Goal: Navigation & Orientation: Find specific page/section

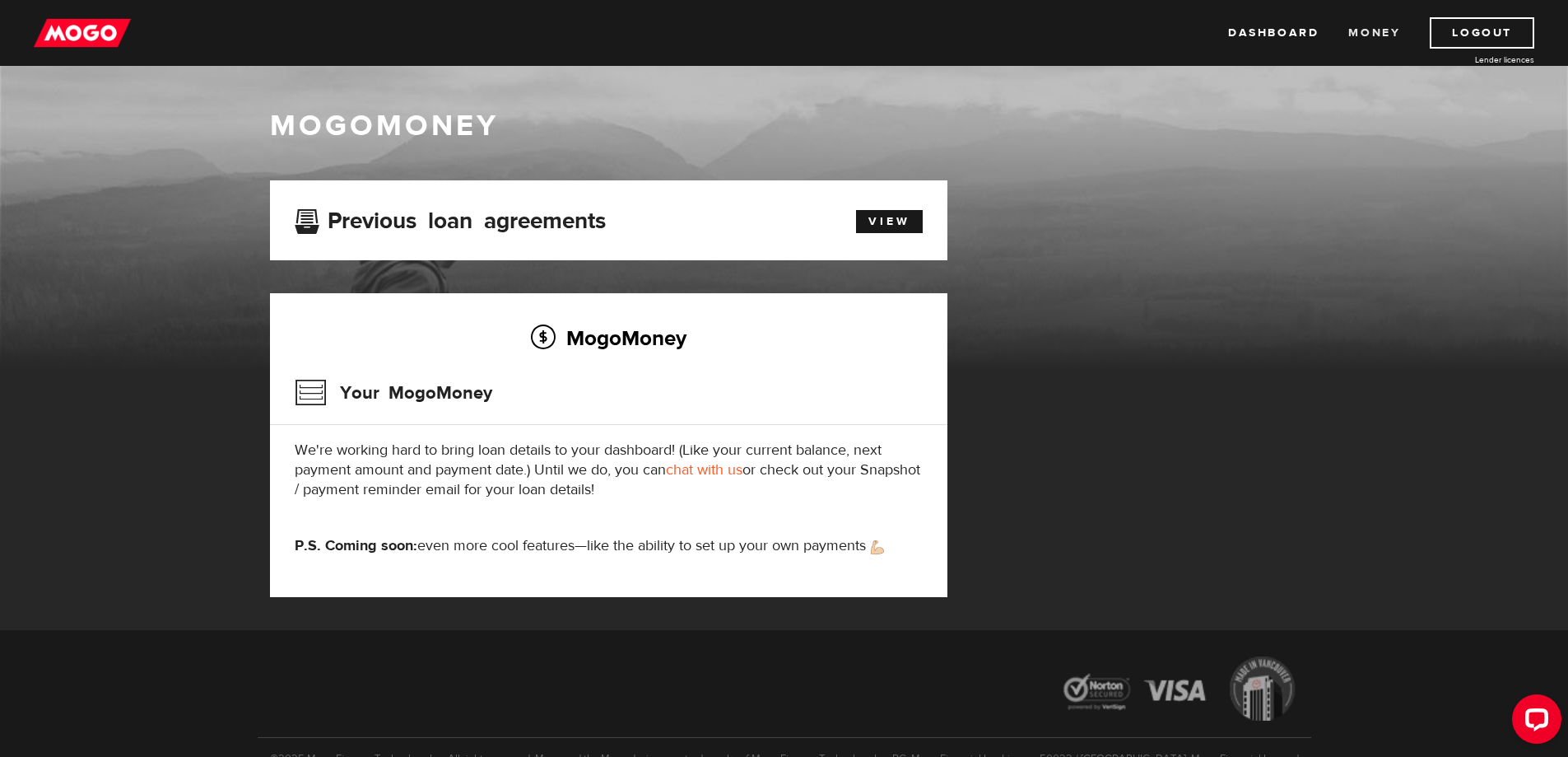
click at [1366, 31] on link "Money" at bounding box center [1375, 32] width 52 height 32
click at [1285, 33] on link "Dashboard" at bounding box center [1273, 32] width 91 height 32
click at [863, 219] on link "View" at bounding box center [890, 221] width 67 height 23
